Goal: Task Accomplishment & Management: Use online tool/utility

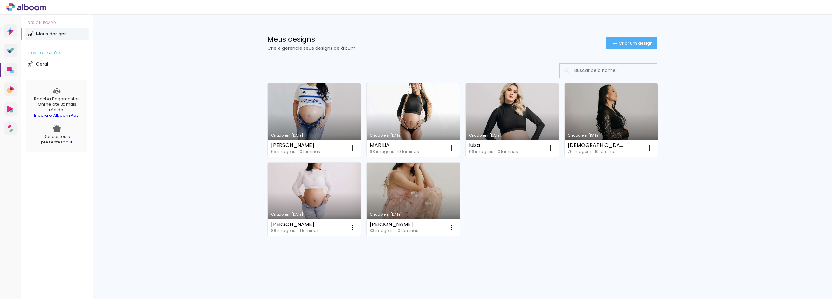
click at [317, 112] on link "Criado em [DATE]" at bounding box center [314, 119] width 93 height 73
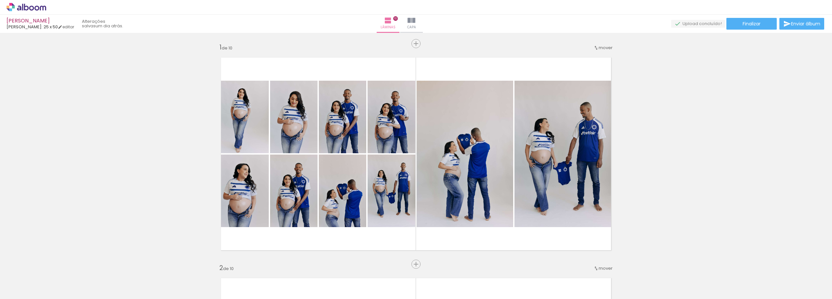
click at [176, 277] on div "2 Esta imagem aparece 2 vezes no seu álbum" at bounding box center [174, 276] width 5 height 5
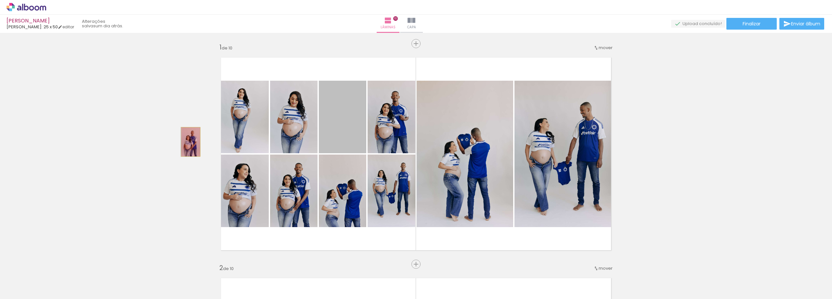
drag, startPoint x: 348, startPoint y: 129, endPoint x: 188, endPoint y: 142, distance: 160.1
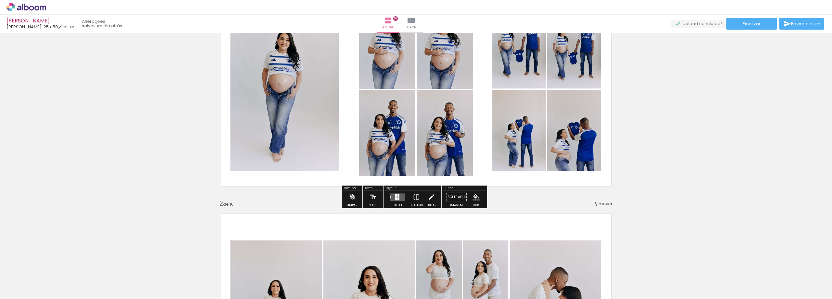
scroll to position [65, 0]
click at [391, 194] on quentale-layouter at bounding box center [397, 195] width 15 height 7
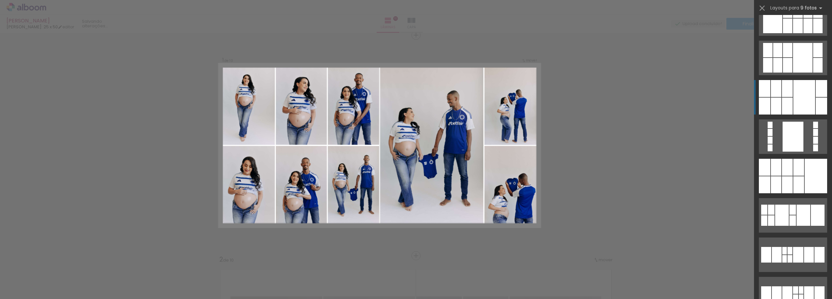
scroll to position [0, 0]
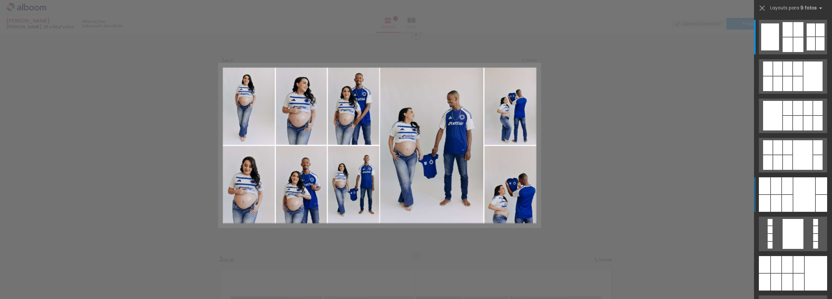
click at [802, 195] on div at bounding box center [804, 194] width 22 height 34
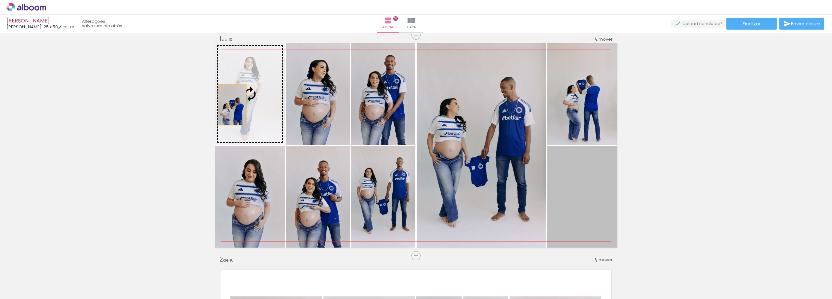
drag, startPoint x: 596, startPoint y: 192, endPoint x: 230, endPoint y: 105, distance: 376.5
click at [0, 0] on slot at bounding box center [0, 0] width 0 height 0
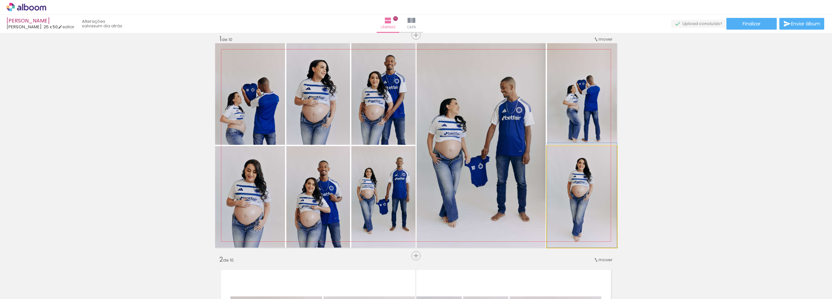
drag, startPoint x: 589, startPoint y: 197, endPoint x: 590, endPoint y: 179, distance: 18.2
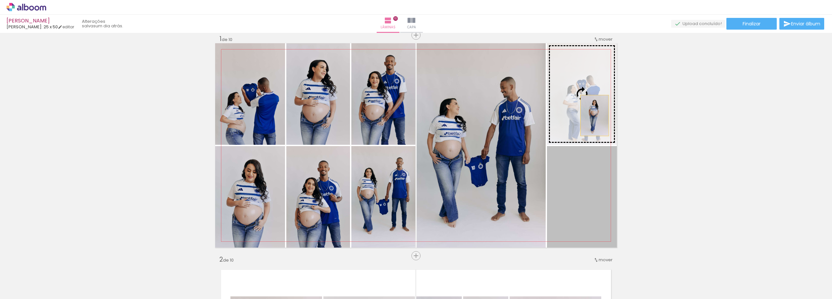
drag, startPoint x: 589, startPoint y: 179, endPoint x: 592, endPoint y: 114, distance: 64.4
click at [0, 0] on slot at bounding box center [0, 0] width 0 height 0
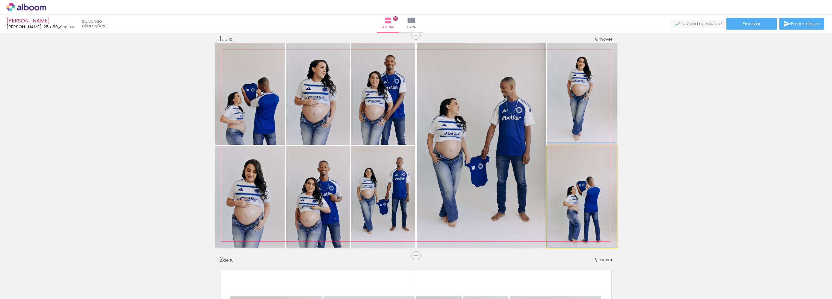
drag, startPoint x: 594, startPoint y: 213, endPoint x: 594, endPoint y: 183, distance: 29.6
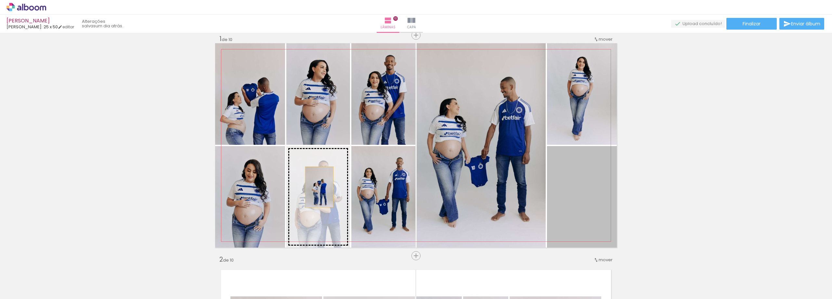
drag, startPoint x: 591, startPoint y: 187, endPoint x: 309, endPoint y: 187, distance: 282.1
click at [0, 0] on slot at bounding box center [0, 0] width 0 height 0
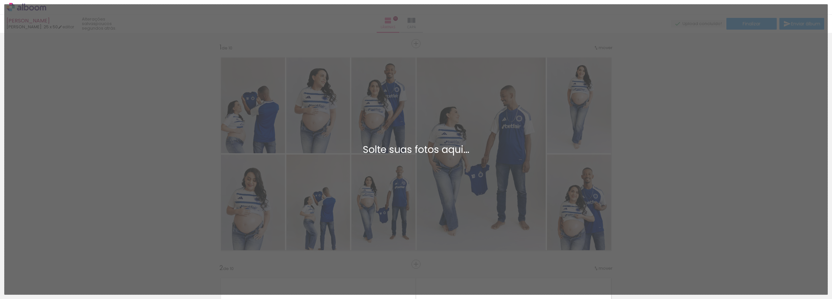
scroll to position [8, 0]
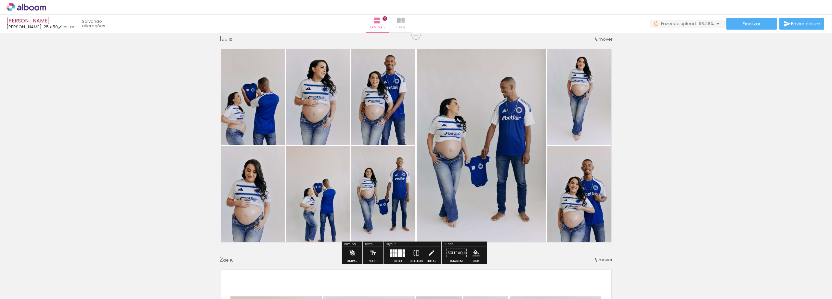
click at [405, 25] on span "Capa" at bounding box center [400, 27] width 9 height 6
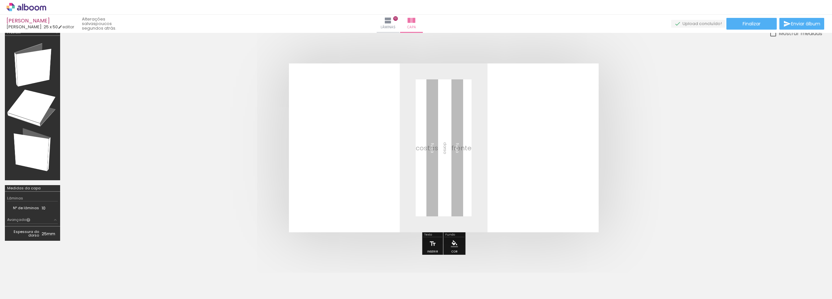
scroll to position [0, 1625]
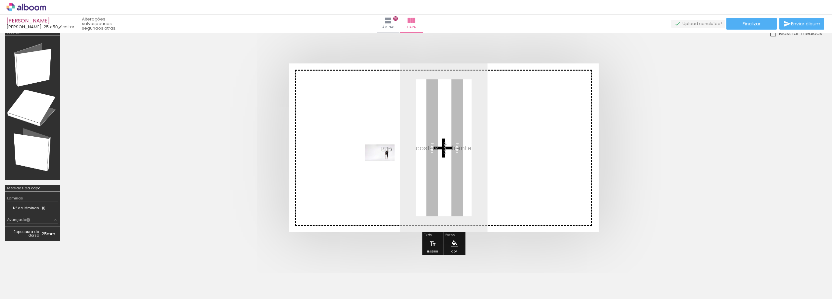
drag, startPoint x: 816, startPoint y: 282, endPoint x: 385, endPoint y: 164, distance: 447.4
click at [385, 164] on quentale-workspace at bounding box center [416, 149] width 832 height 299
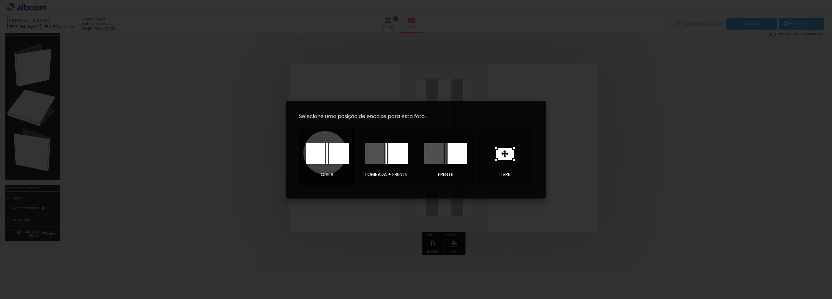
click at [325, 152] on div at bounding box center [315, 153] width 19 height 21
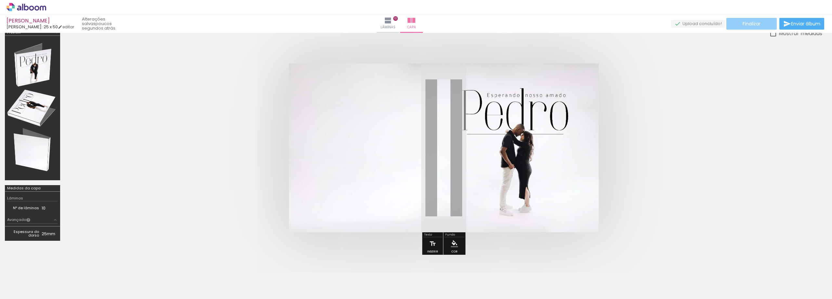
click at [764, 24] on paper-button "Finalizar" at bounding box center [751, 24] width 50 height 12
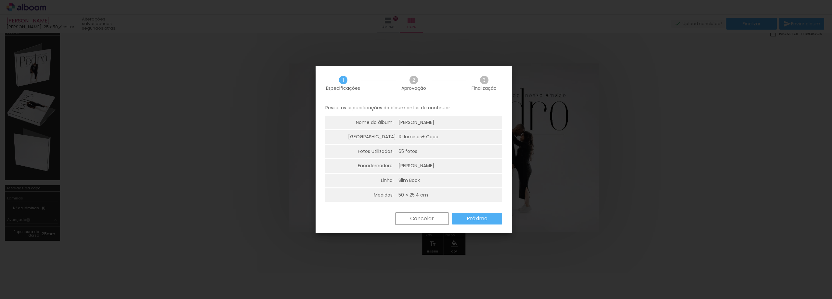
click at [495, 217] on paper-button "Próximo" at bounding box center [477, 219] width 50 height 12
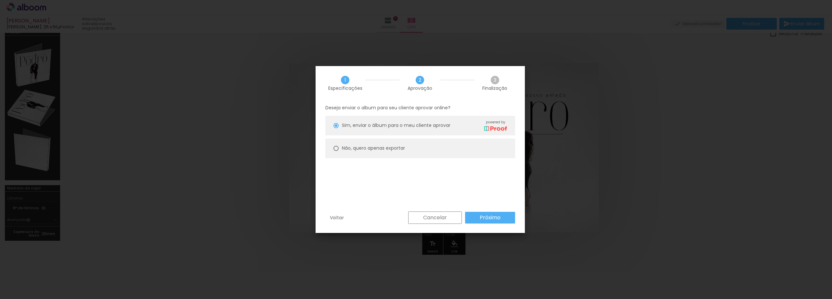
click at [510, 214] on paper-button "Próximo" at bounding box center [490, 218] width 50 height 12
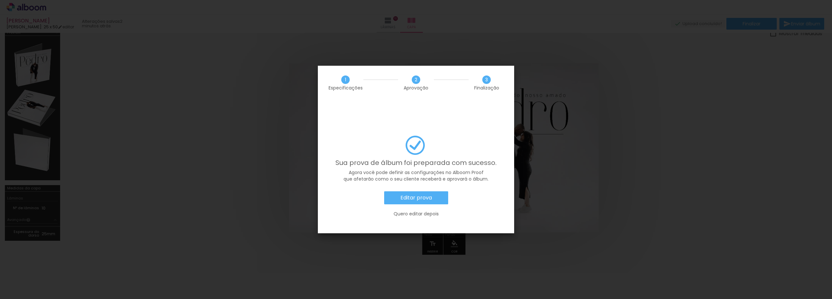
scroll to position [0, 1625]
click at [0, 0] on slot "Editar prova" at bounding box center [0, 0] width 0 height 0
